Goal: Contribute content: Contribute content

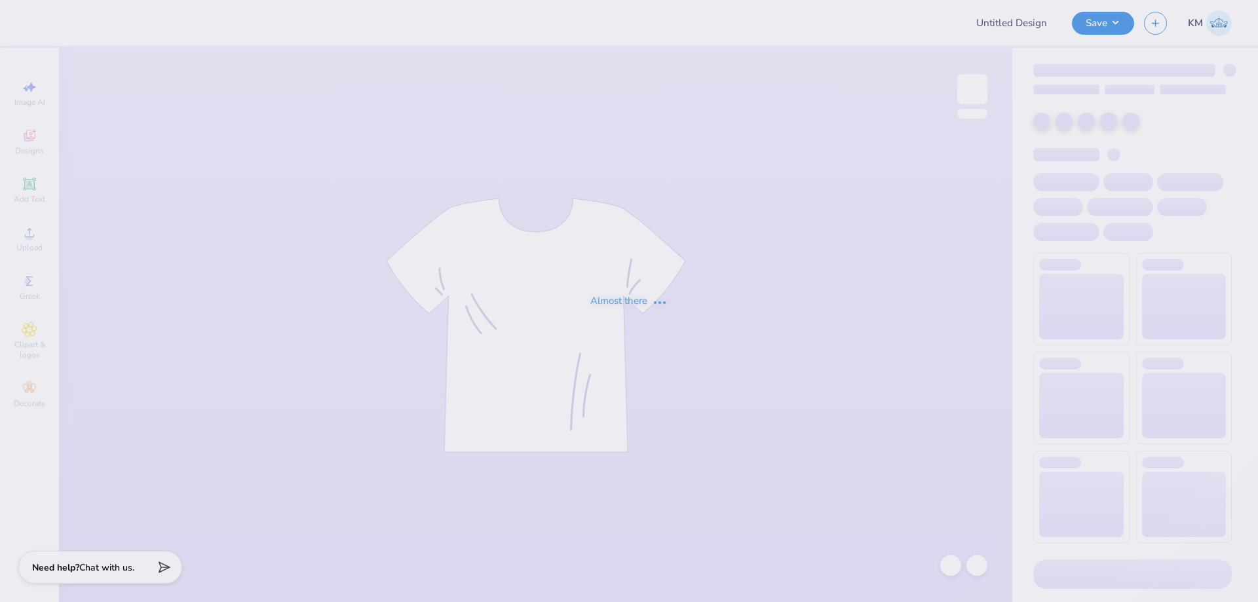
type input "CMU SK BID DAY"
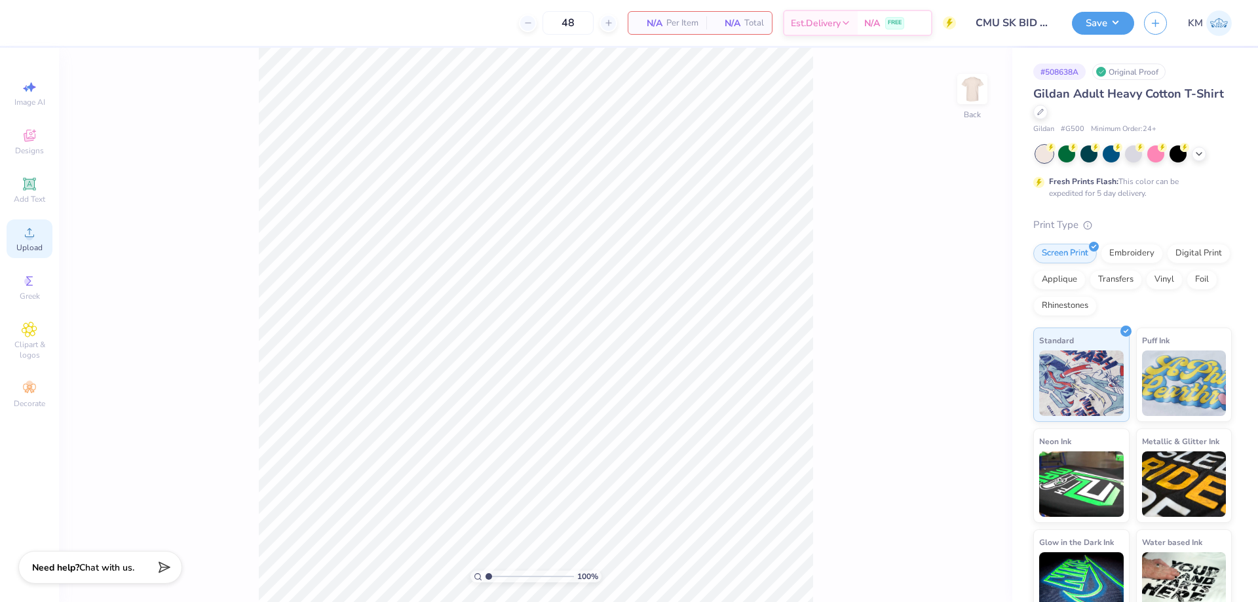
click at [28, 238] on circle at bounding box center [29, 236] width 7 height 7
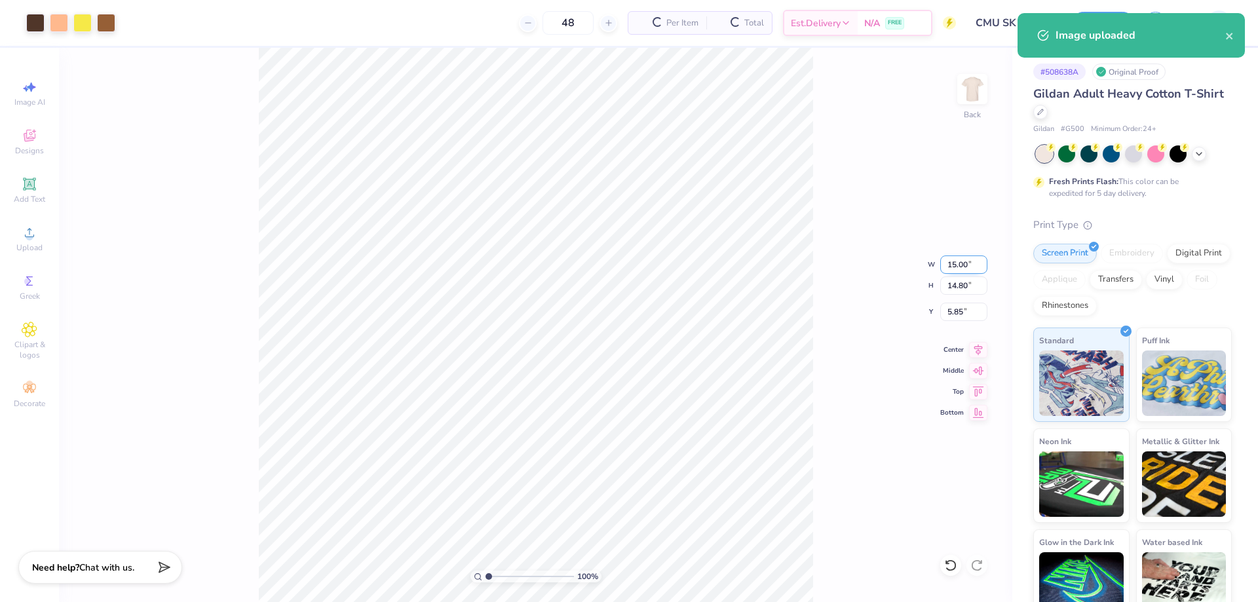
click at [962, 267] on input "15.00" at bounding box center [963, 265] width 47 height 18
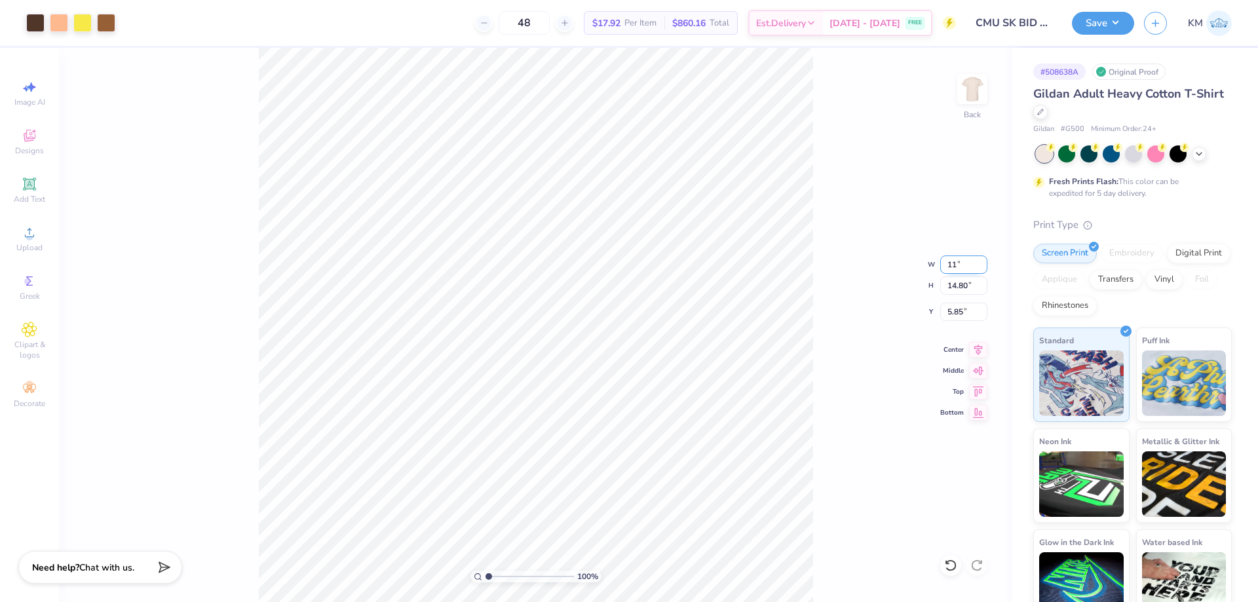
type input "11.00"
type input "10.85"
click at [949, 309] on input "7.82" at bounding box center [963, 312] width 47 height 18
type input "3.00"
click at [829, 287] on div "100 % Back W 11.00 11.00 " H 10.85 10.85 " Y 3.00 3.00 " Center Middle Top Bott…" at bounding box center [536, 325] width 954 height 554
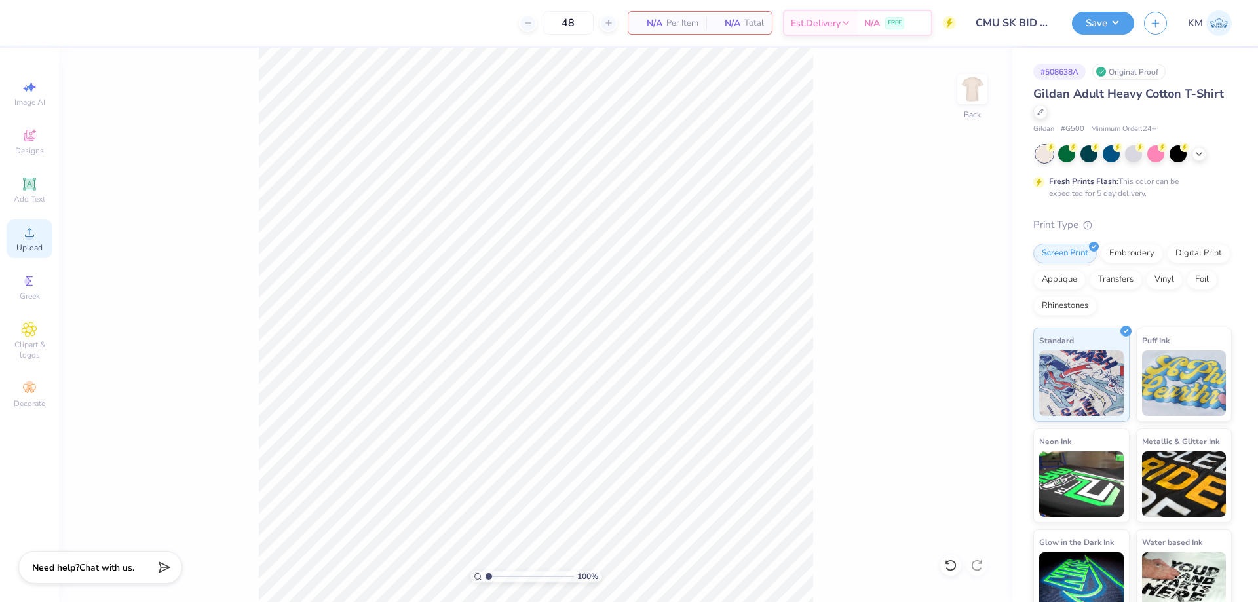
click at [28, 234] on circle at bounding box center [29, 236] width 7 height 7
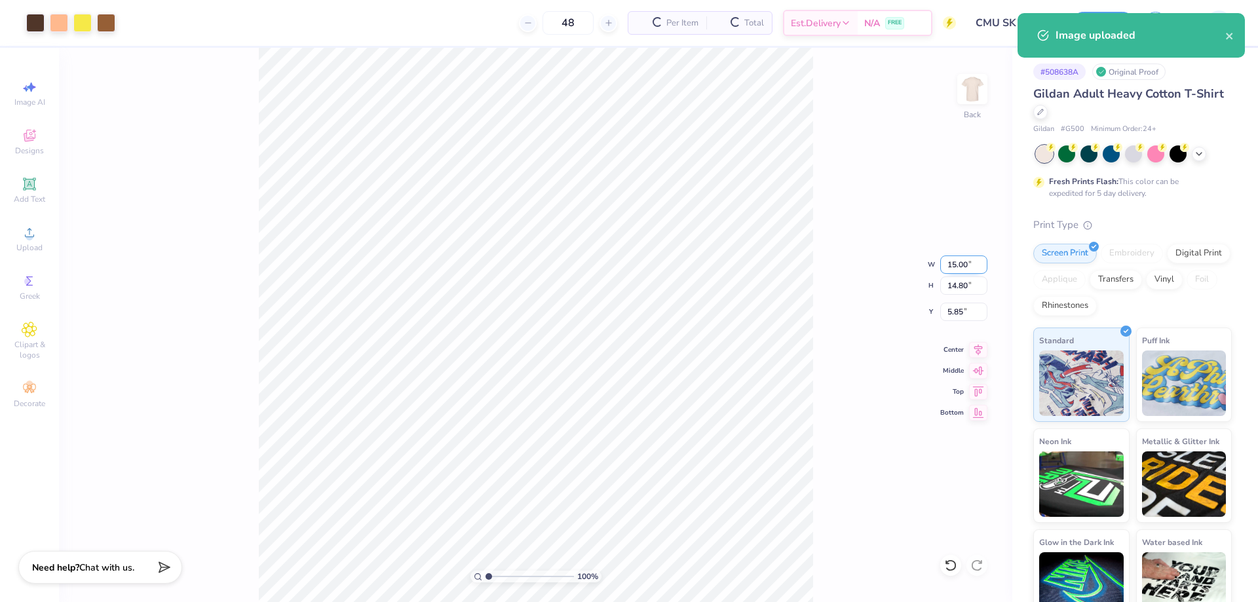
click at [951, 268] on input "15.00" at bounding box center [963, 265] width 47 height 18
type input "11.00"
type input "10.85"
click at [958, 307] on input "7.82" at bounding box center [963, 312] width 47 height 18
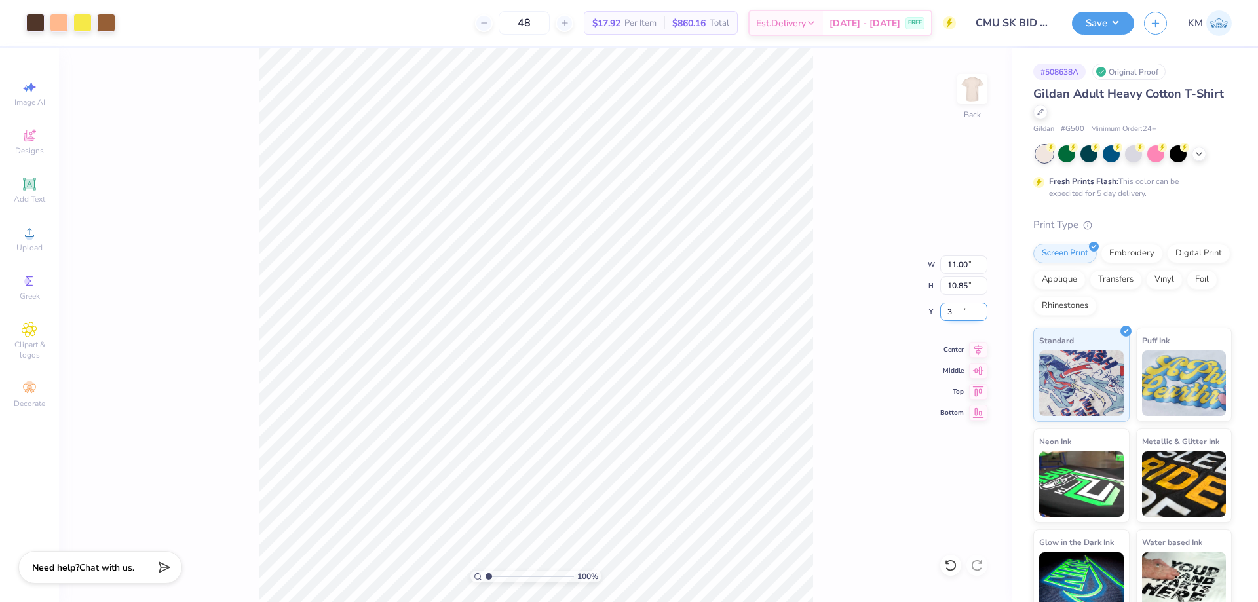
type input "3.00"
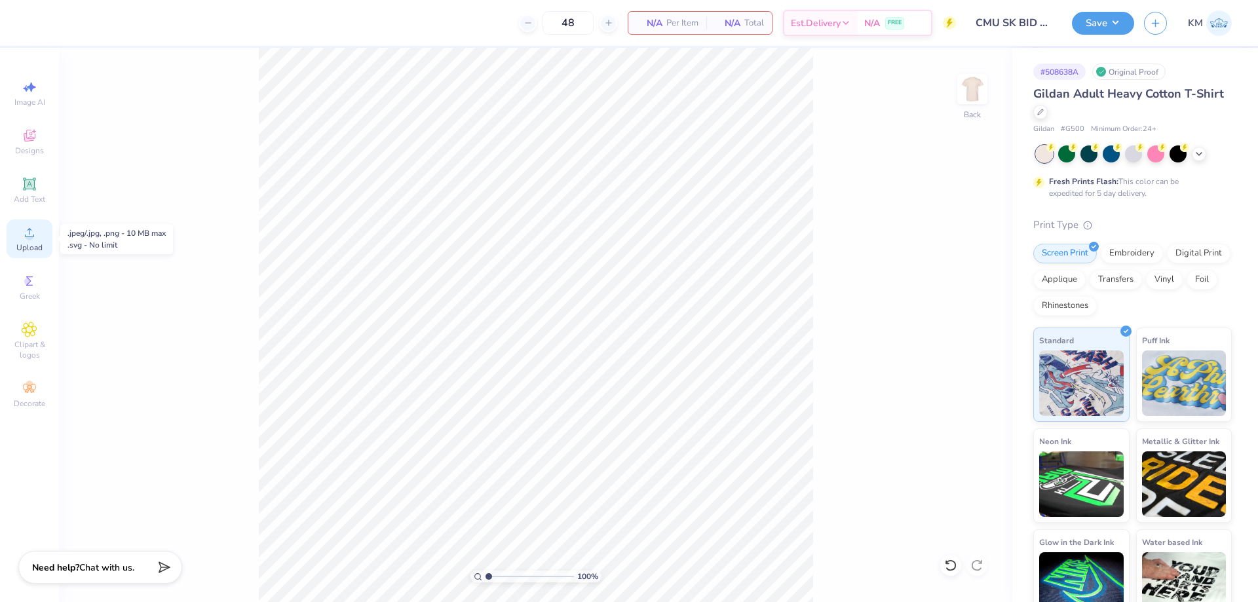
click at [35, 233] on icon at bounding box center [30, 233] width 16 height 16
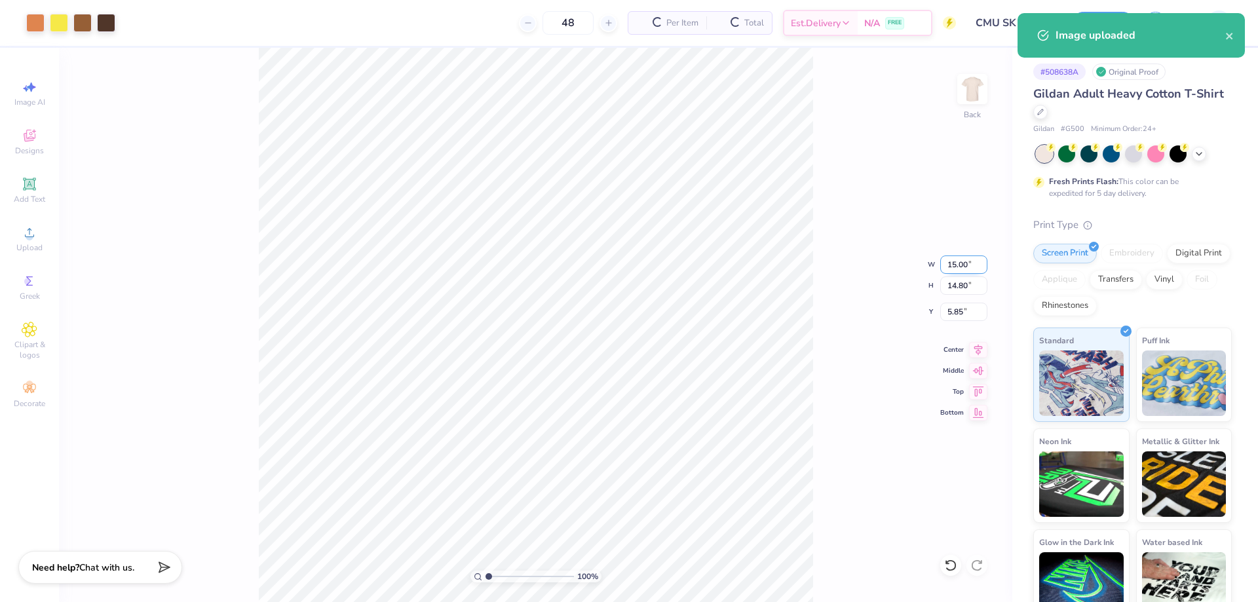
click at [948, 264] on input "15.00" at bounding box center [963, 265] width 47 height 18
type input "0"
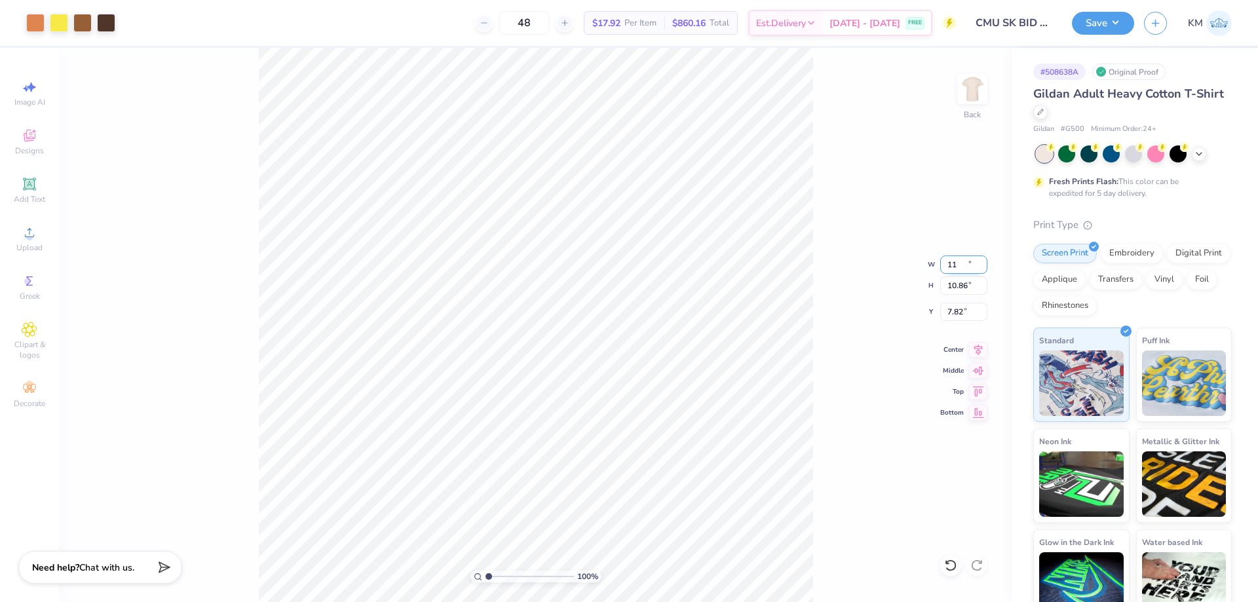
type input "11.00"
type input "10.86"
click at [961, 315] on input "7.82" at bounding box center [963, 312] width 47 height 18
type input "7"
type input "3.00"
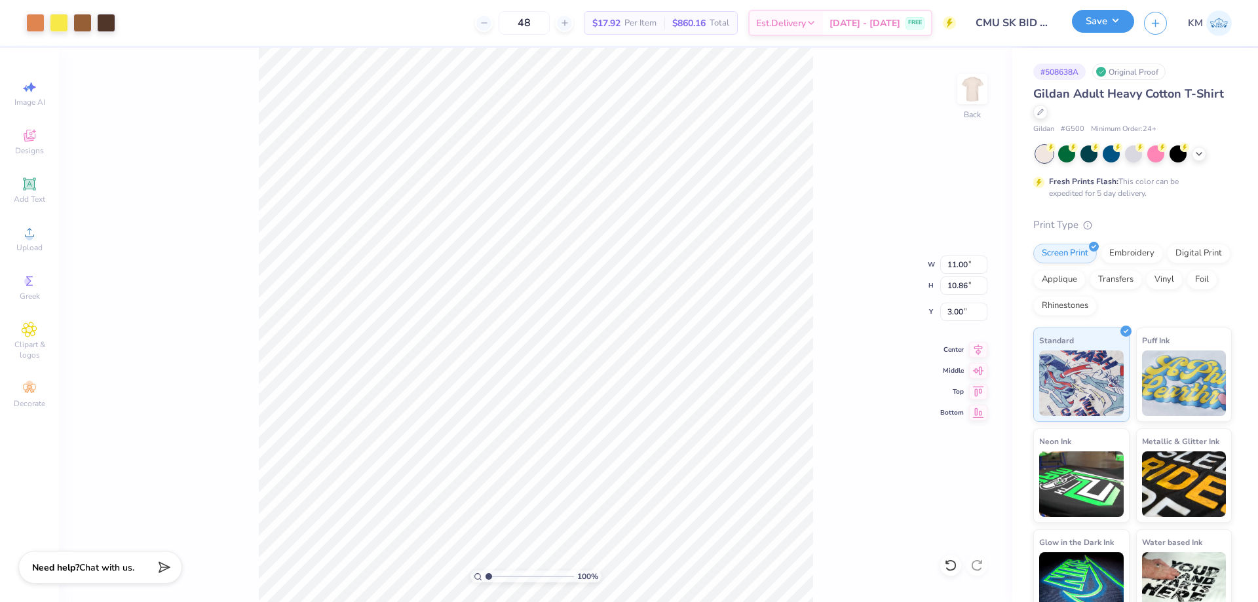
click at [1097, 24] on button "Save" at bounding box center [1103, 21] width 62 height 23
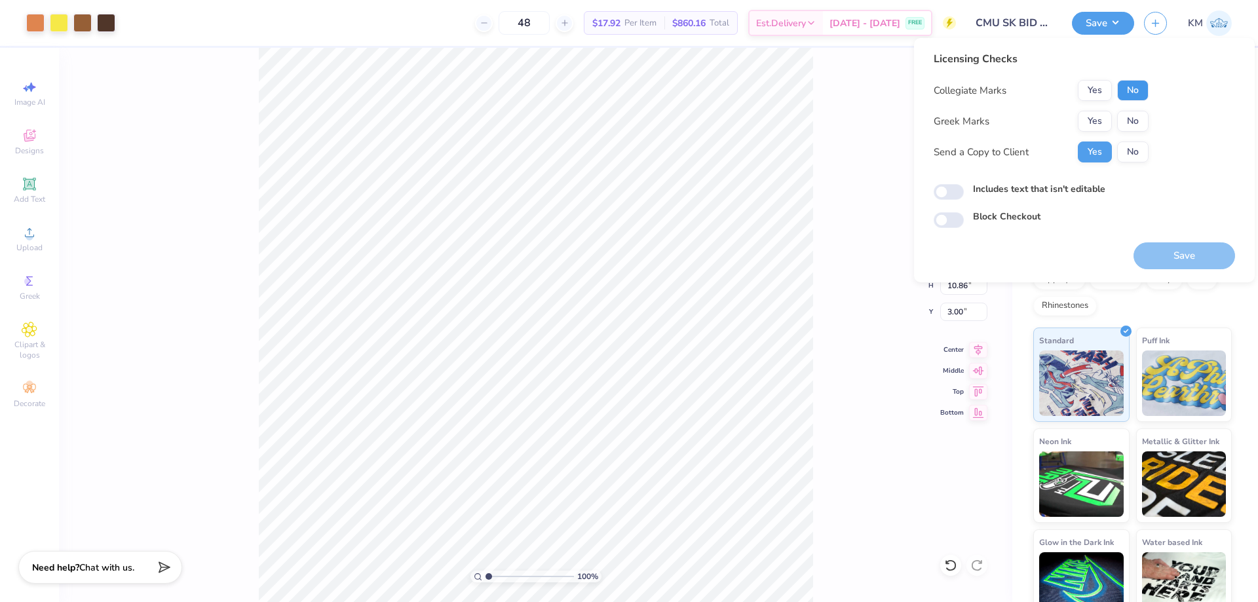
click at [1133, 89] on button "No" at bounding box center [1132, 90] width 31 height 21
click at [1083, 121] on button "Yes" at bounding box center [1095, 121] width 34 height 21
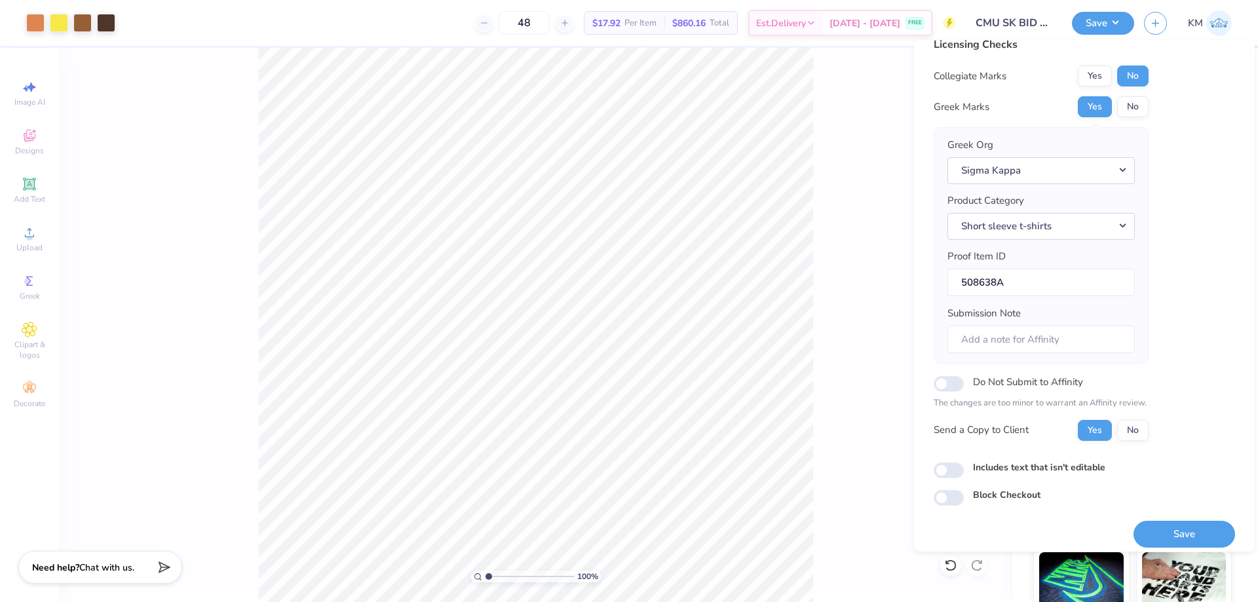
scroll to position [25, 0]
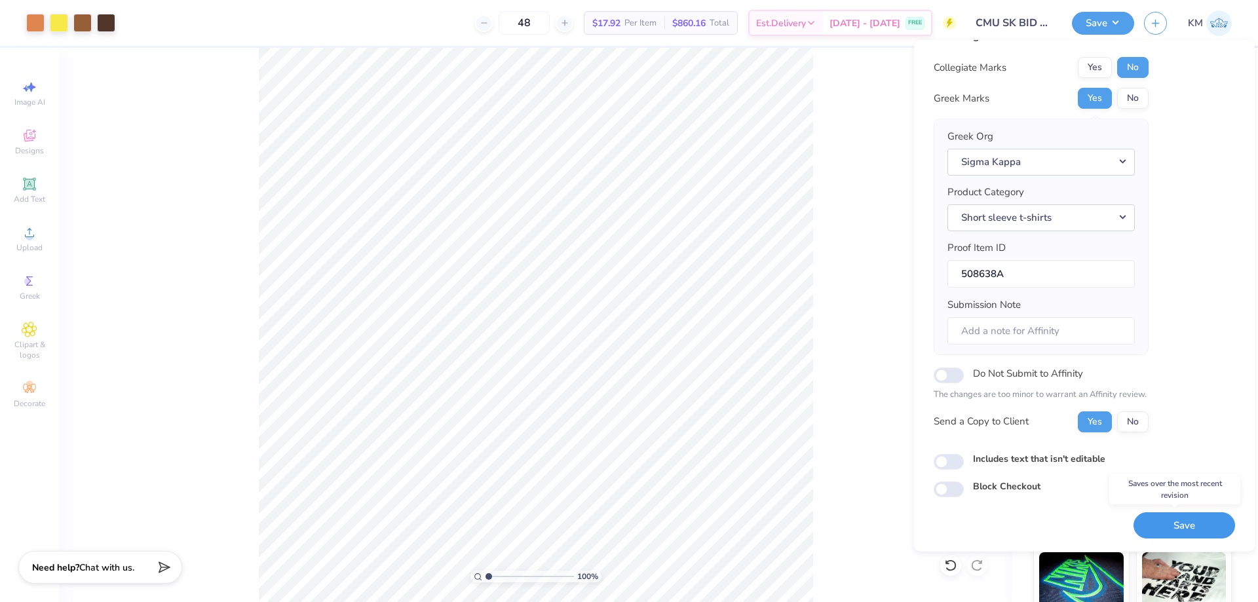
click at [1173, 529] on button "Save" at bounding box center [1185, 526] width 102 height 27
